Goal: Task Accomplishment & Management: Manage account settings

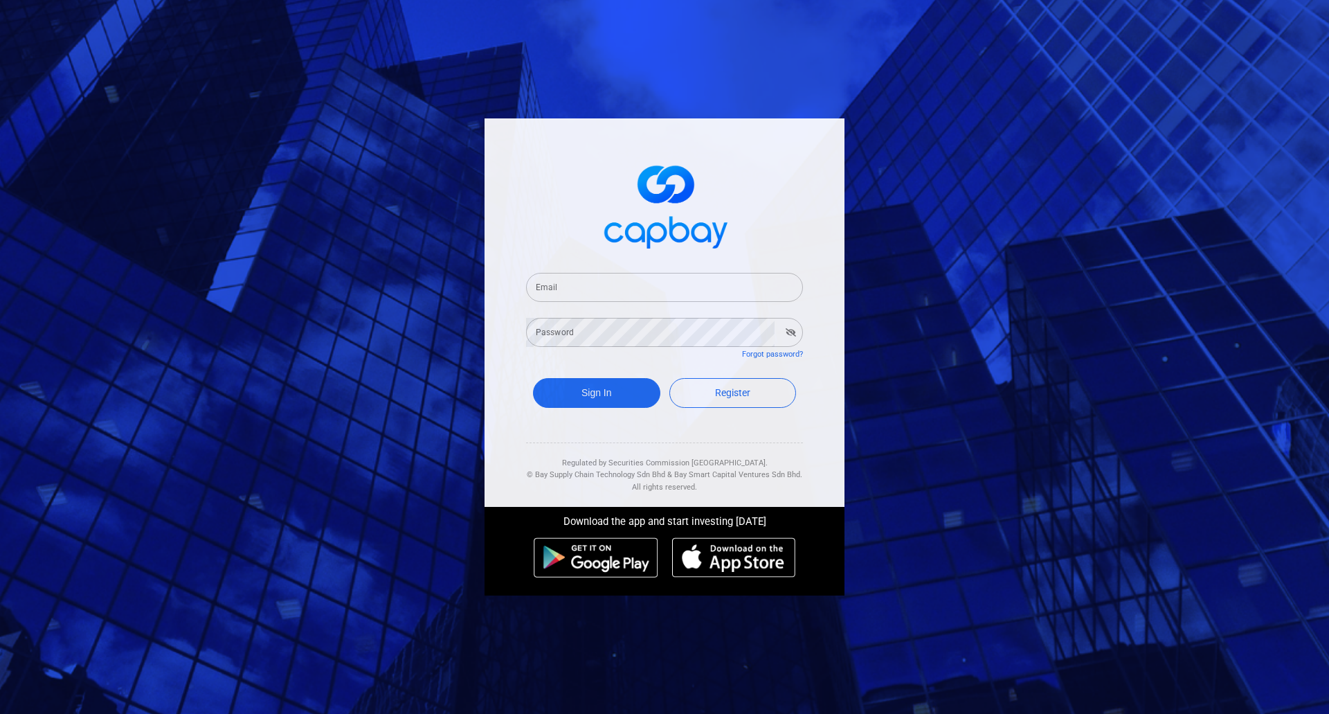
click at [646, 287] on input "Email" at bounding box center [664, 287] width 277 height 29
paste input "[EMAIL_ADDRESS][DOMAIN_NAME]"
type input "[EMAIL_ADDRESS][DOMAIN_NAME]"
click at [609, 393] on button "Sign In" at bounding box center [596, 393] width 127 height 30
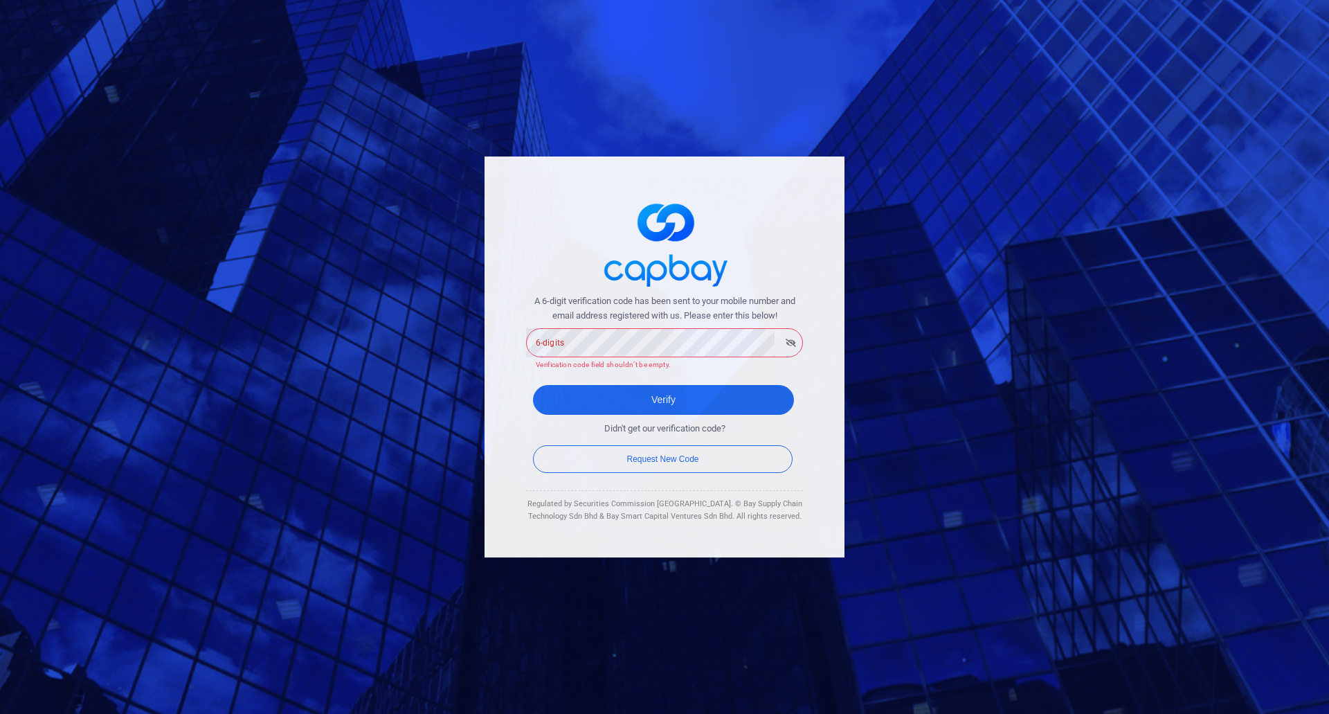
click at [597, 359] on p "Verification code field shouldn’t be empty." at bounding box center [664, 365] width 257 height 12
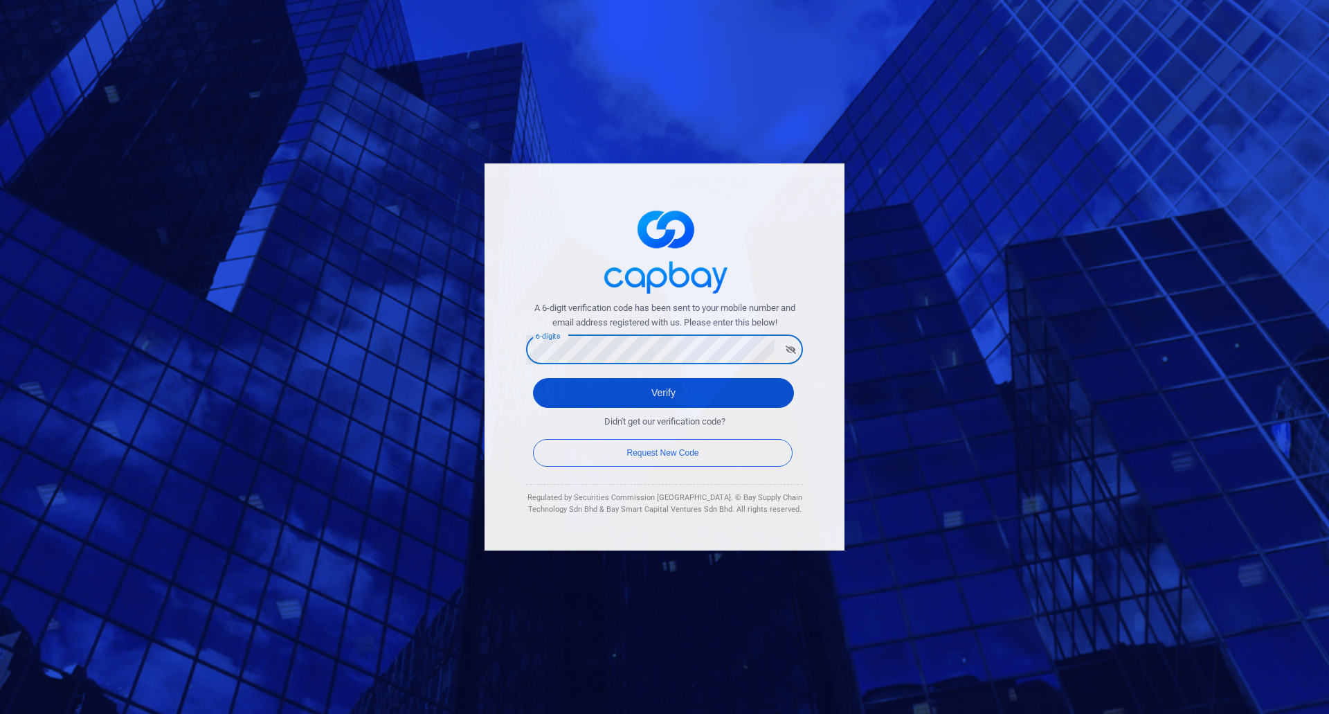
click at [614, 397] on button "Verify" at bounding box center [663, 393] width 261 height 30
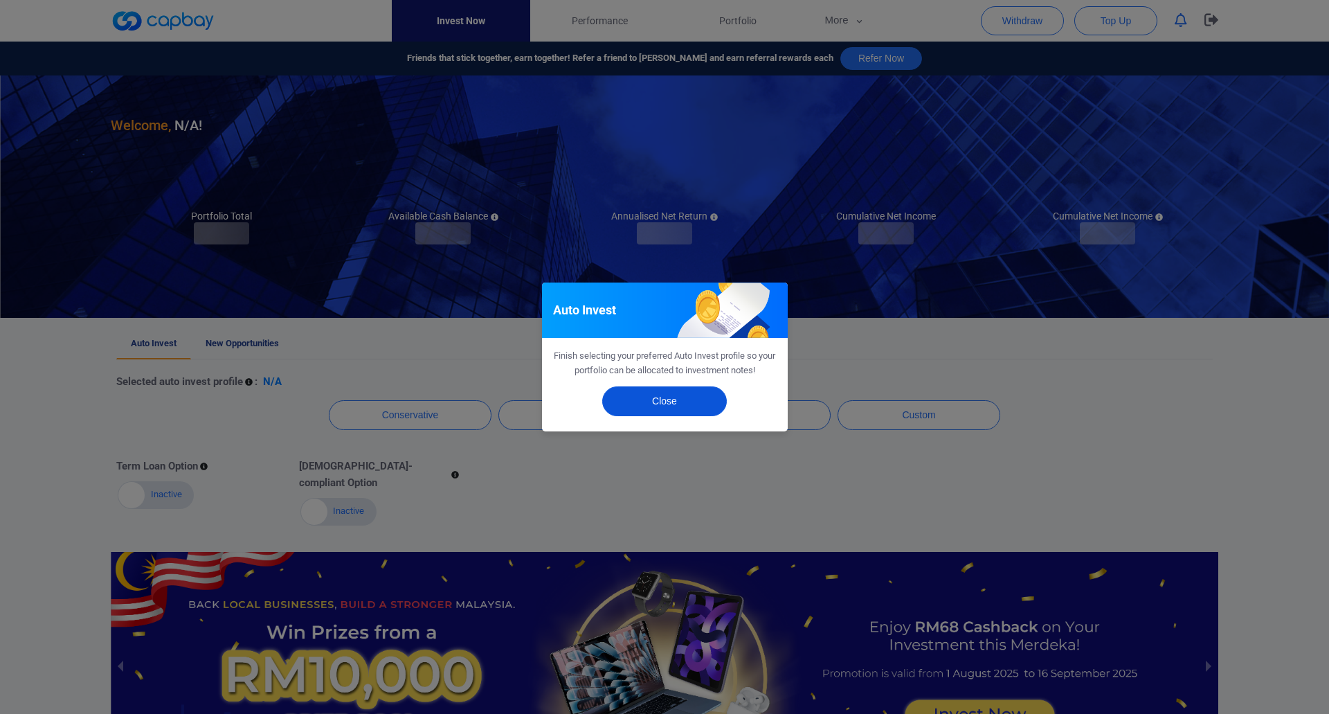
click at [680, 402] on button "Close" at bounding box center [664, 401] width 125 height 30
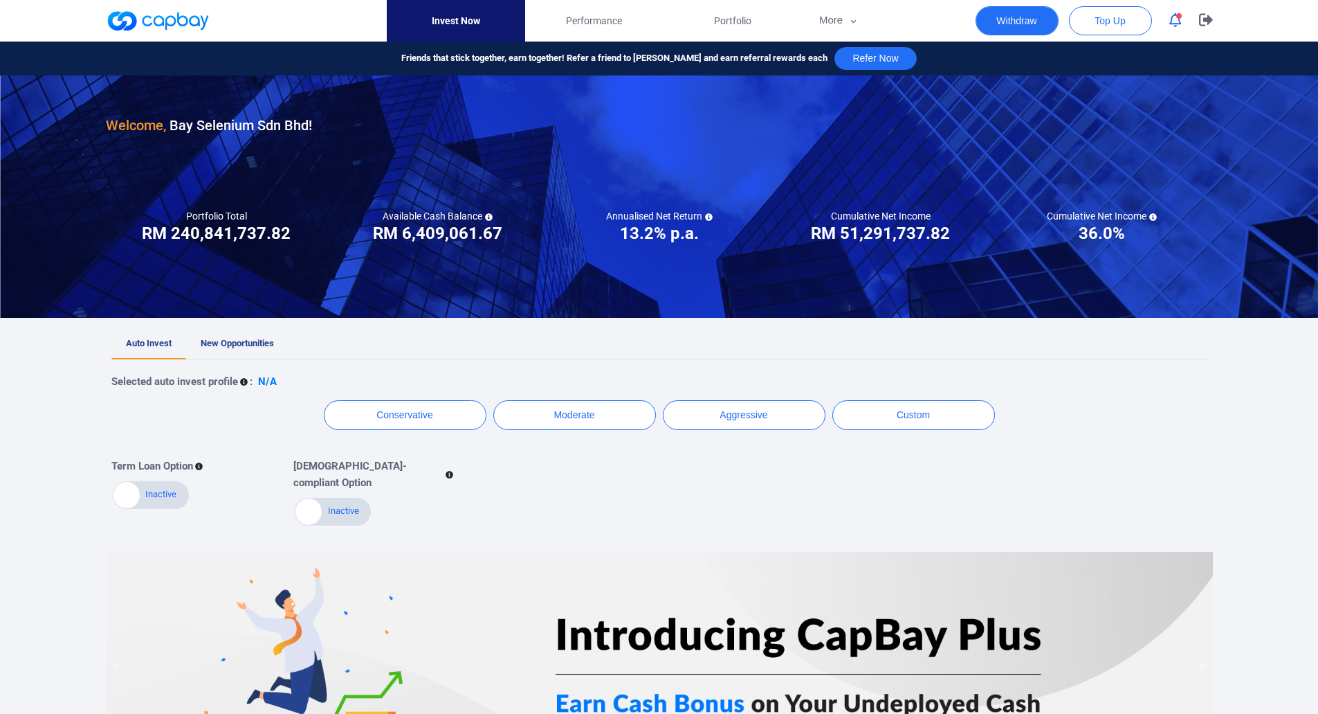
click at [1022, 21] on button "Withdraw" at bounding box center [1017, 20] width 83 height 29
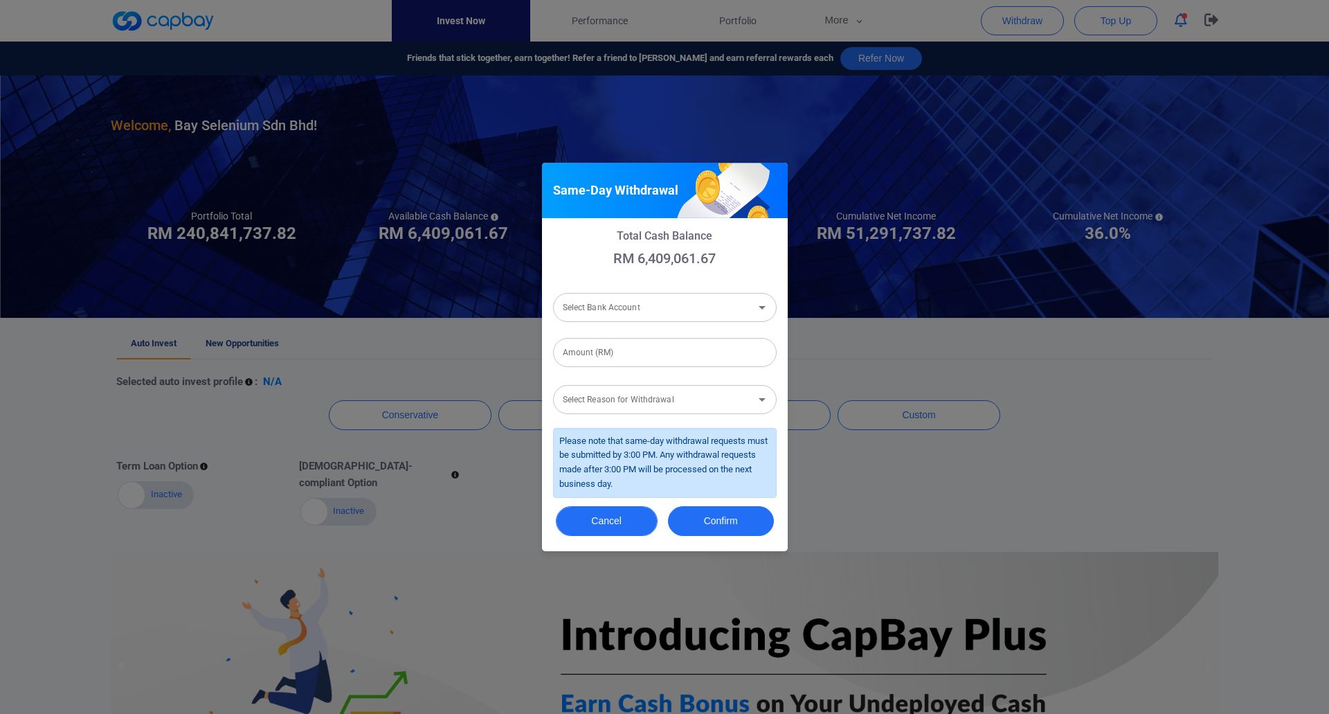
click at [590, 515] on button "Cancel" at bounding box center [607, 521] width 102 height 30
